Goal: Task Accomplishment & Management: Use online tool/utility

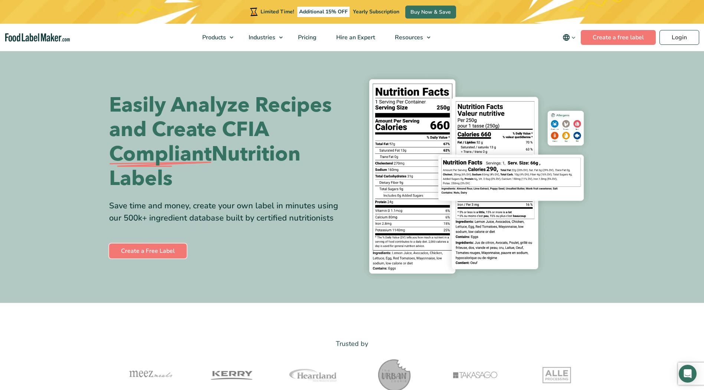
drag, startPoint x: 155, startPoint y: 249, endPoint x: 196, endPoint y: 225, distance: 46.8
click at [155, 249] on link "Create a Free Label" at bounding box center [148, 251] width 78 height 15
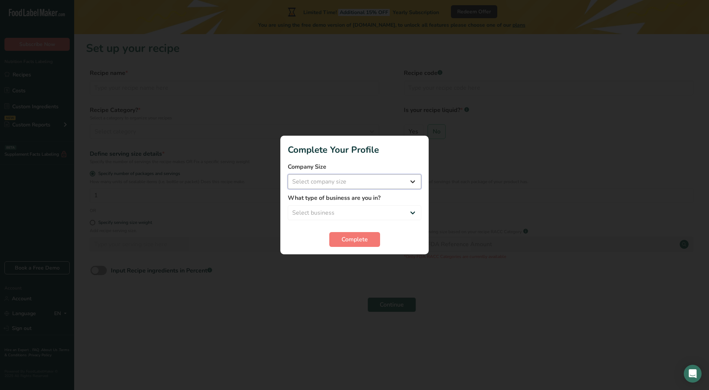
click at [412, 183] on select "Select company size Fewer than 10 Employees 10 to 50 Employees 51 to 500 Employ…" at bounding box center [355, 181] width 134 height 15
select select "1"
click at [288, 174] on select "Select company size Fewer than 10 Employees 10 to 50 Employees 51 to 500 Employ…" at bounding box center [355, 181] width 134 height 15
click at [413, 213] on select "Select business Packaged Food Manufacturer Restaurant & Cafe Bakery Meal Plans …" at bounding box center [355, 213] width 134 height 15
select select "3"
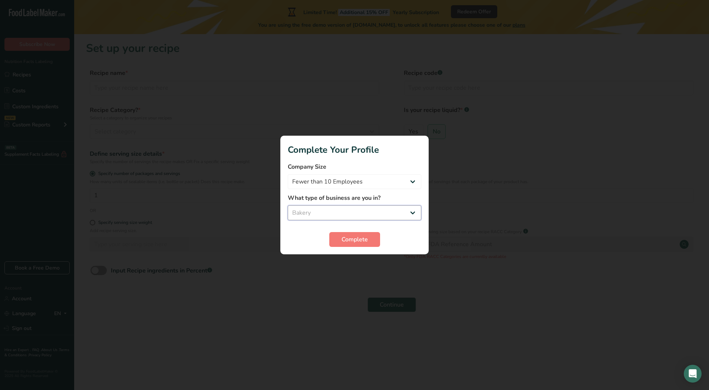
click at [288, 206] on select "Select business Packaged Food Manufacturer Restaurant & Cafe Bakery Meal Plans …" at bounding box center [355, 213] width 134 height 15
drag, startPoint x: 354, startPoint y: 239, endPoint x: 423, endPoint y: 224, distance: 70.0
click at [355, 239] on span "Complete" at bounding box center [355, 239] width 26 height 9
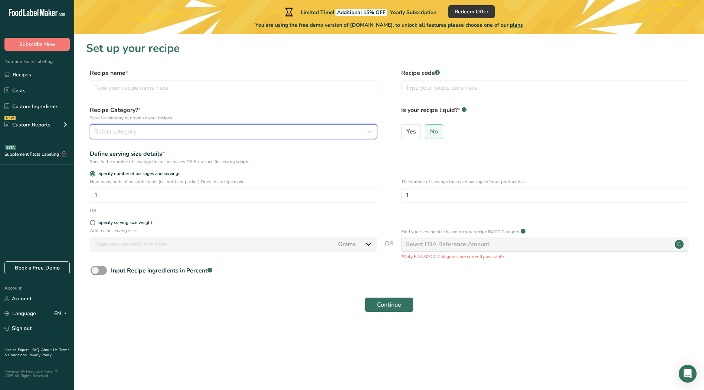
click at [371, 134] on icon "button" at bounding box center [369, 131] width 9 height 13
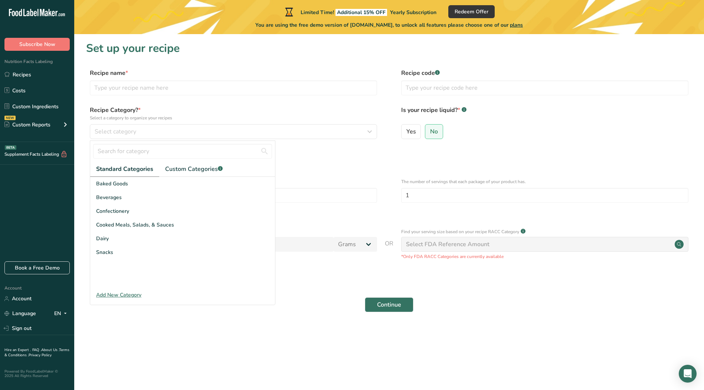
click at [305, 168] on form "Recipe name * Recipe code .a-a{fill:#347362;}.b-a{fill:#fff;} Recipe Category? …" at bounding box center [389, 193] width 606 height 248
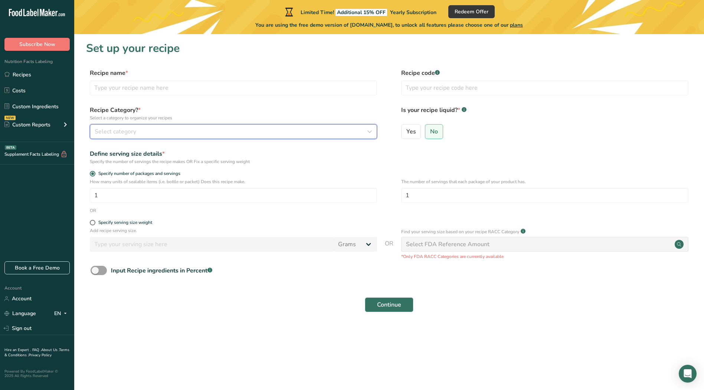
click at [182, 129] on div "Select category" at bounding box center [231, 131] width 273 height 9
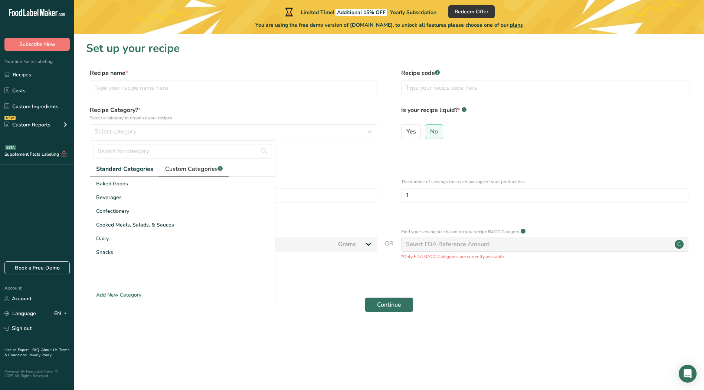
click at [179, 171] on span "Custom Categories .a-a{fill:#347362;}.b-a{fill:#fff;}" at bounding box center [194, 169] width 58 height 9
click at [142, 168] on span "Standard Categories" at bounding box center [124, 169] width 56 height 9
click at [136, 129] on span "Select category" at bounding box center [116, 131] width 42 height 9
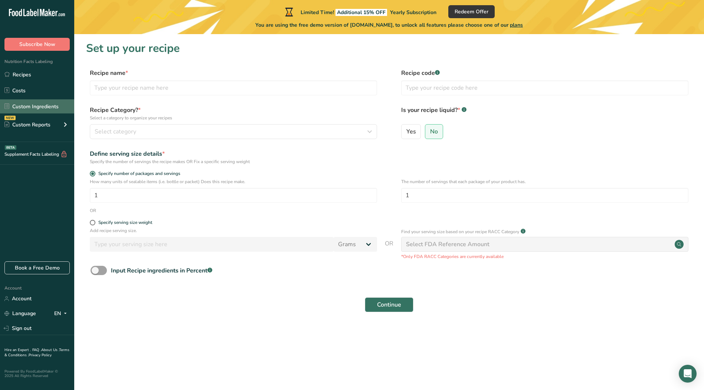
click at [45, 109] on link "Custom Ingredients" at bounding box center [37, 106] width 74 height 14
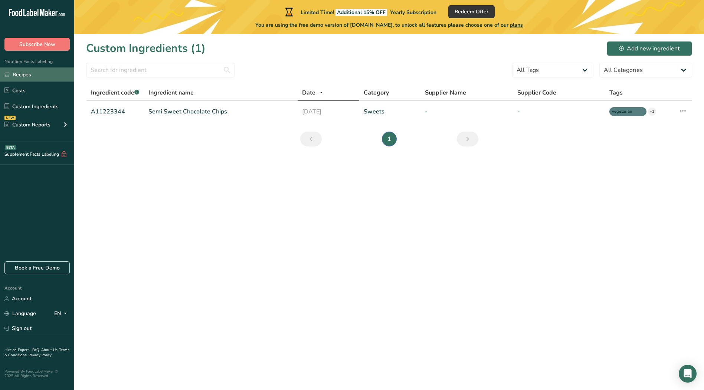
click at [29, 75] on link "Recipes" at bounding box center [37, 75] width 74 height 14
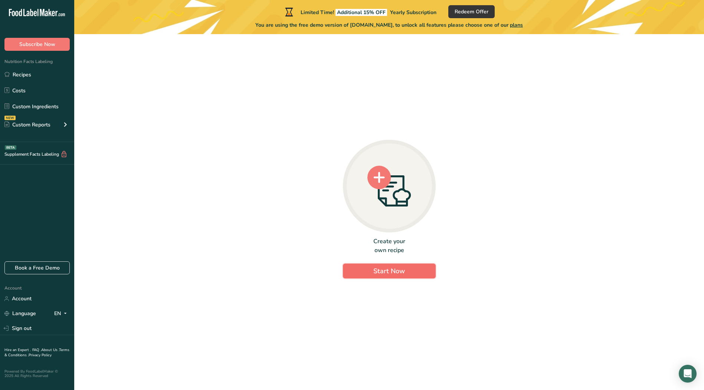
click at [376, 269] on span "Start Now" at bounding box center [389, 271] width 32 height 9
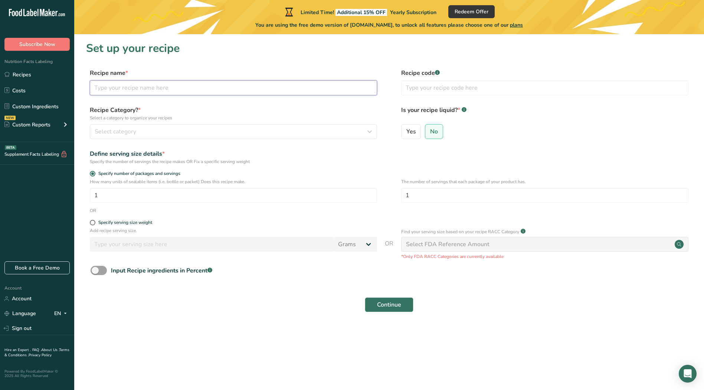
click at [150, 91] on input "text" at bounding box center [233, 88] width 287 height 15
type input "bread"
click at [225, 130] on div "Select category" at bounding box center [231, 131] width 273 height 9
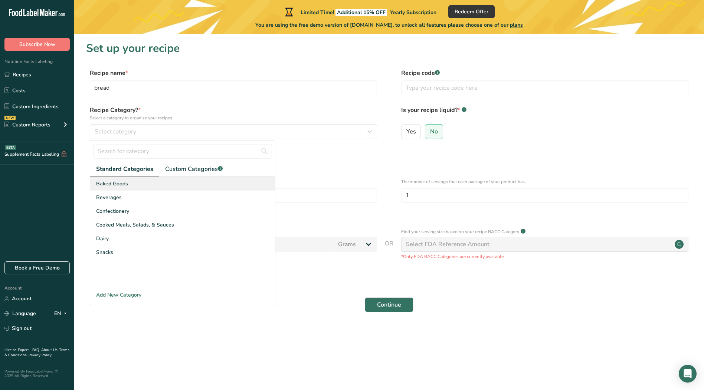
click at [156, 182] on div "Baked Goods" at bounding box center [182, 184] width 185 height 14
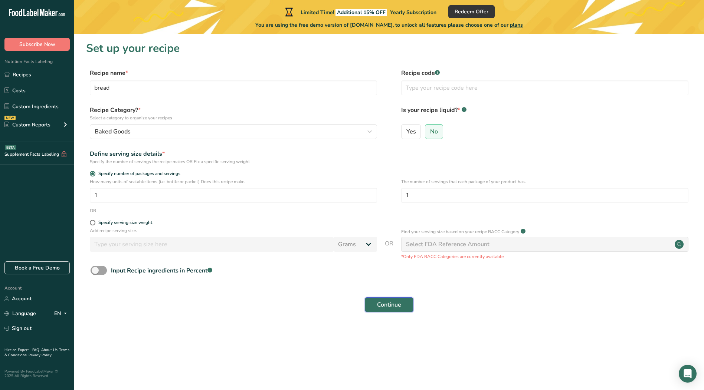
click at [393, 306] on span "Continue" at bounding box center [389, 305] width 24 height 9
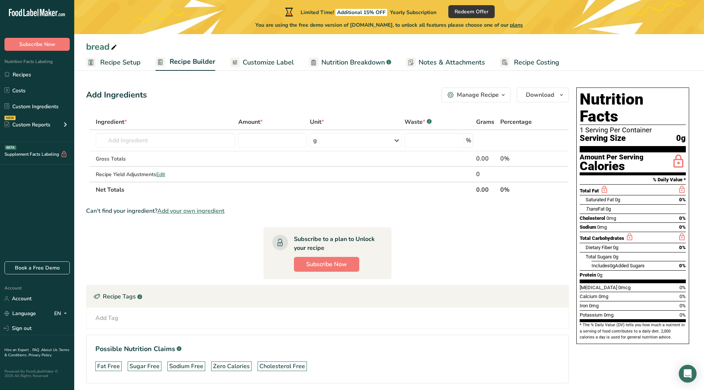
click at [594, 134] on span "Serving Size" at bounding box center [603, 138] width 46 height 9
click at [679, 134] on span "0g" at bounding box center [681, 138] width 10 height 9
click at [191, 142] on input "text" at bounding box center [166, 140] width 140 height 15
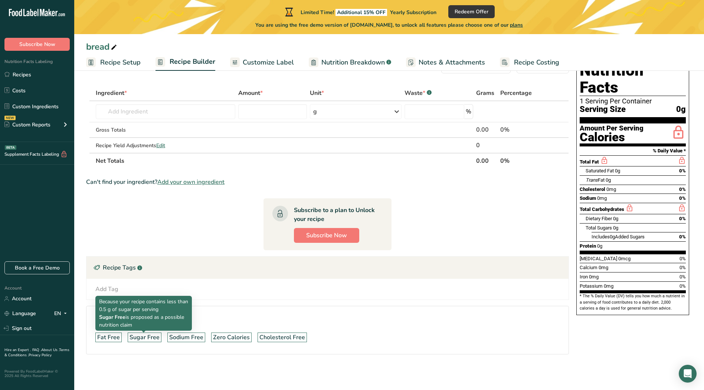
click at [147, 339] on div "Sugar Free" at bounding box center [145, 337] width 30 height 9
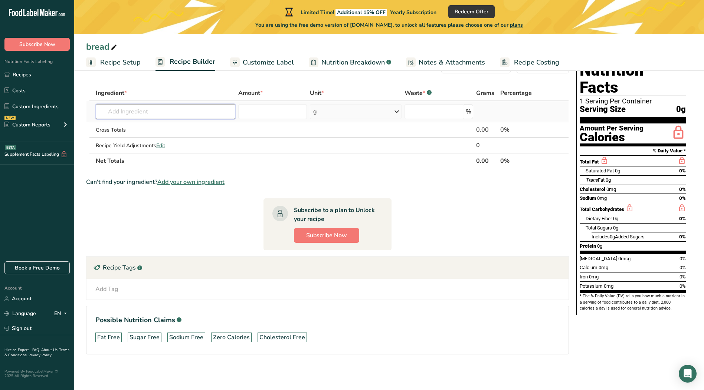
click at [217, 114] on input "text" at bounding box center [166, 111] width 140 height 15
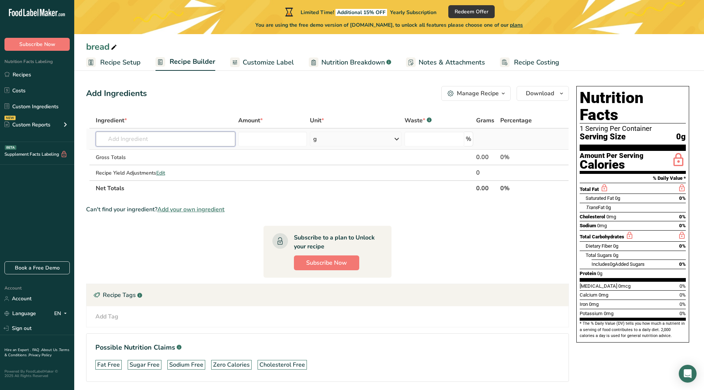
scroll to position [0, 0]
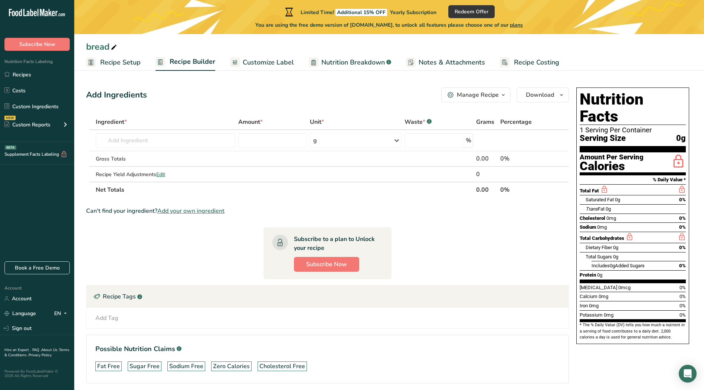
click at [503, 96] on icon "button" at bounding box center [503, 95] width 6 height 9
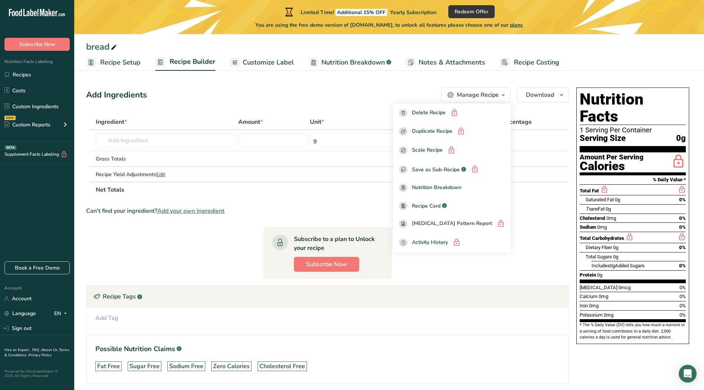
click at [384, 96] on div "Add Ingredients Manage Recipe Delete Recipe Duplicate Recipe Scale Recipe Save …" at bounding box center [327, 95] width 483 height 15
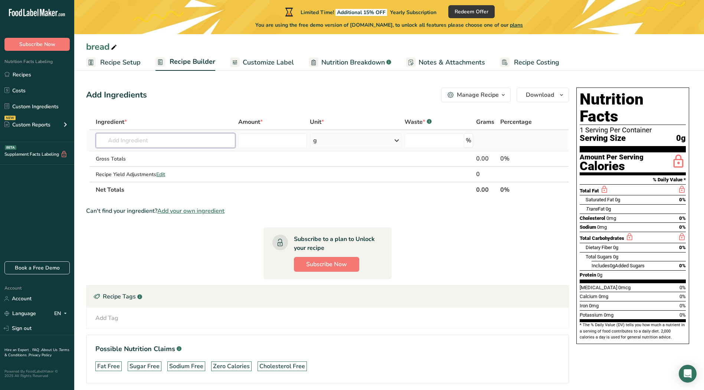
click at [216, 142] on input "text" at bounding box center [166, 140] width 140 height 15
type input "b"
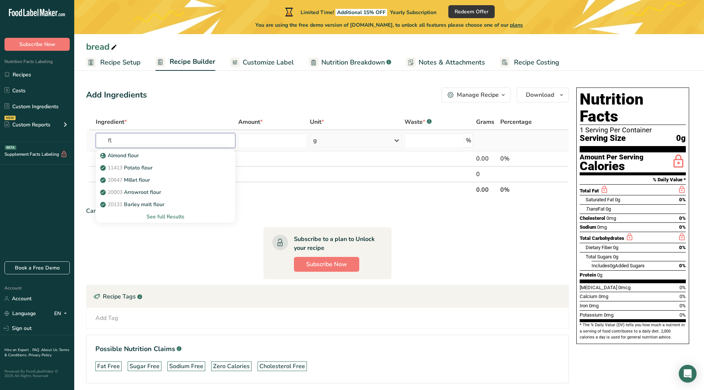
type input "f"
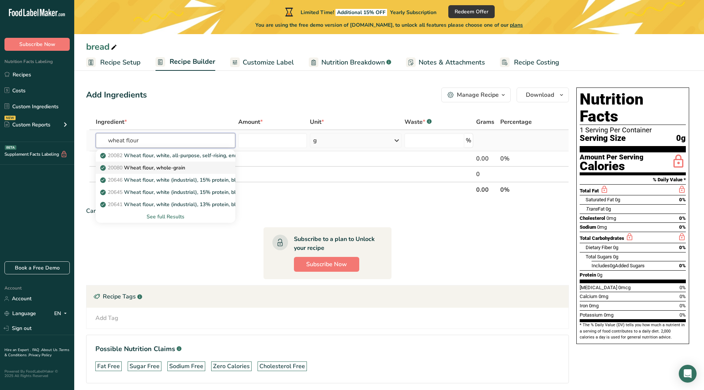
type input "wheat flour"
click at [177, 169] on p "20080 Wheat flour, whole-grain" at bounding box center [143, 168] width 83 height 8
type input "Wheat flour, whole-grain"
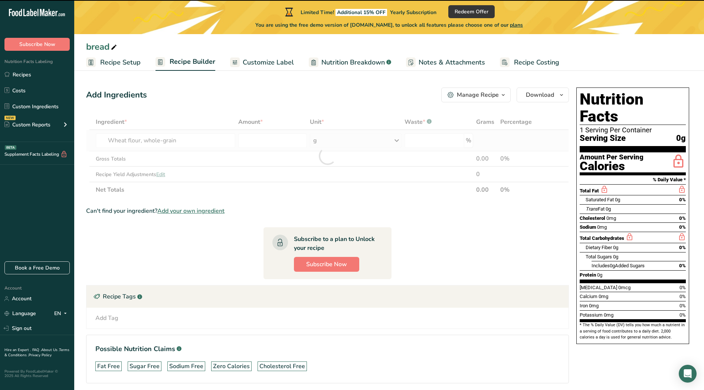
type input "0"
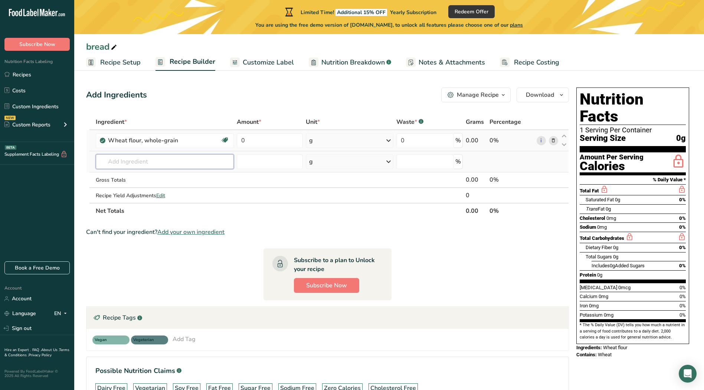
click at [204, 160] on input "text" at bounding box center [165, 161] width 138 height 15
type input "e"
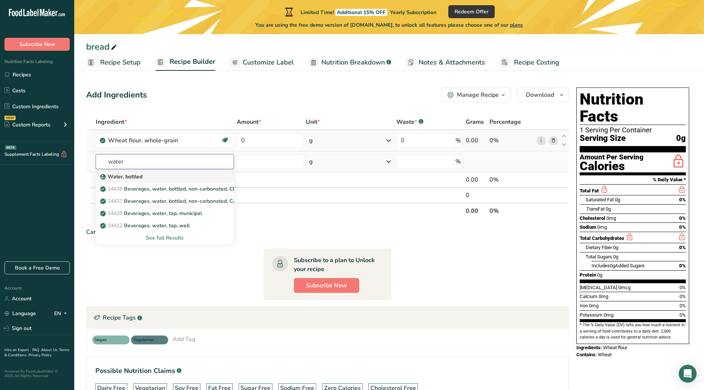
type input "water"
click at [186, 178] on div "Water, bottled" at bounding box center [159, 177] width 114 height 8
type input "Water, bottled"
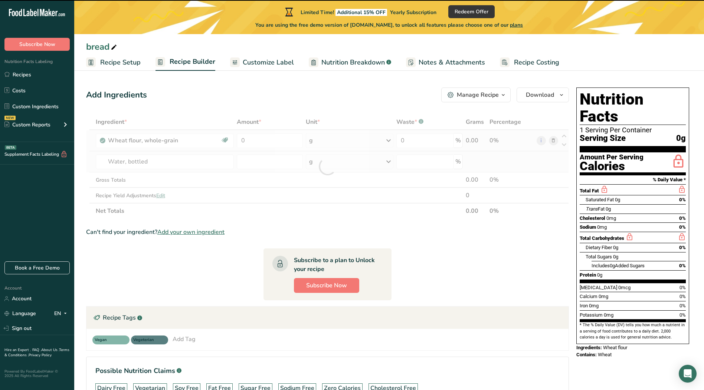
type input "0"
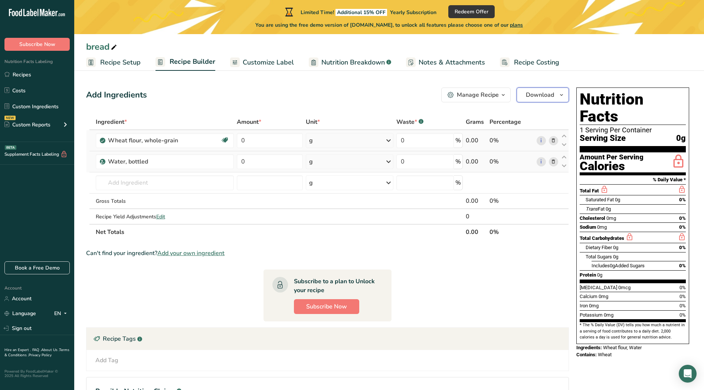
click at [560, 99] on icon "button" at bounding box center [561, 95] width 6 height 9
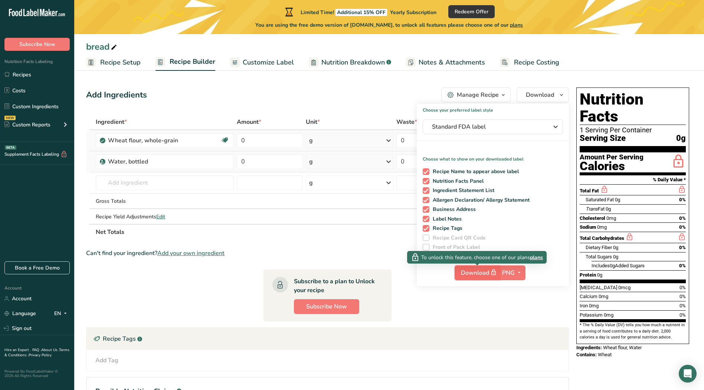
click at [481, 275] on span "Download" at bounding box center [479, 272] width 37 height 9
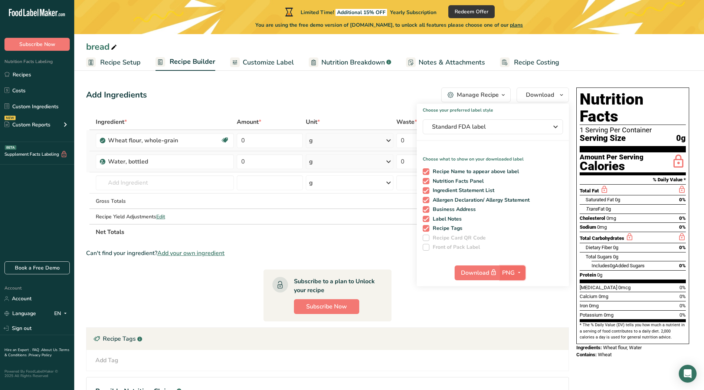
click at [521, 273] on icon "button" at bounding box center [519, 272] width 6 height 9
click at [529, 257] on div "Choose your preferred label style Standard FDA label Standard FDA label The mos…" at bounding box center [493, 195] width 152 height 183
